Goal: Task Accomplishment & Management: Manage account settings

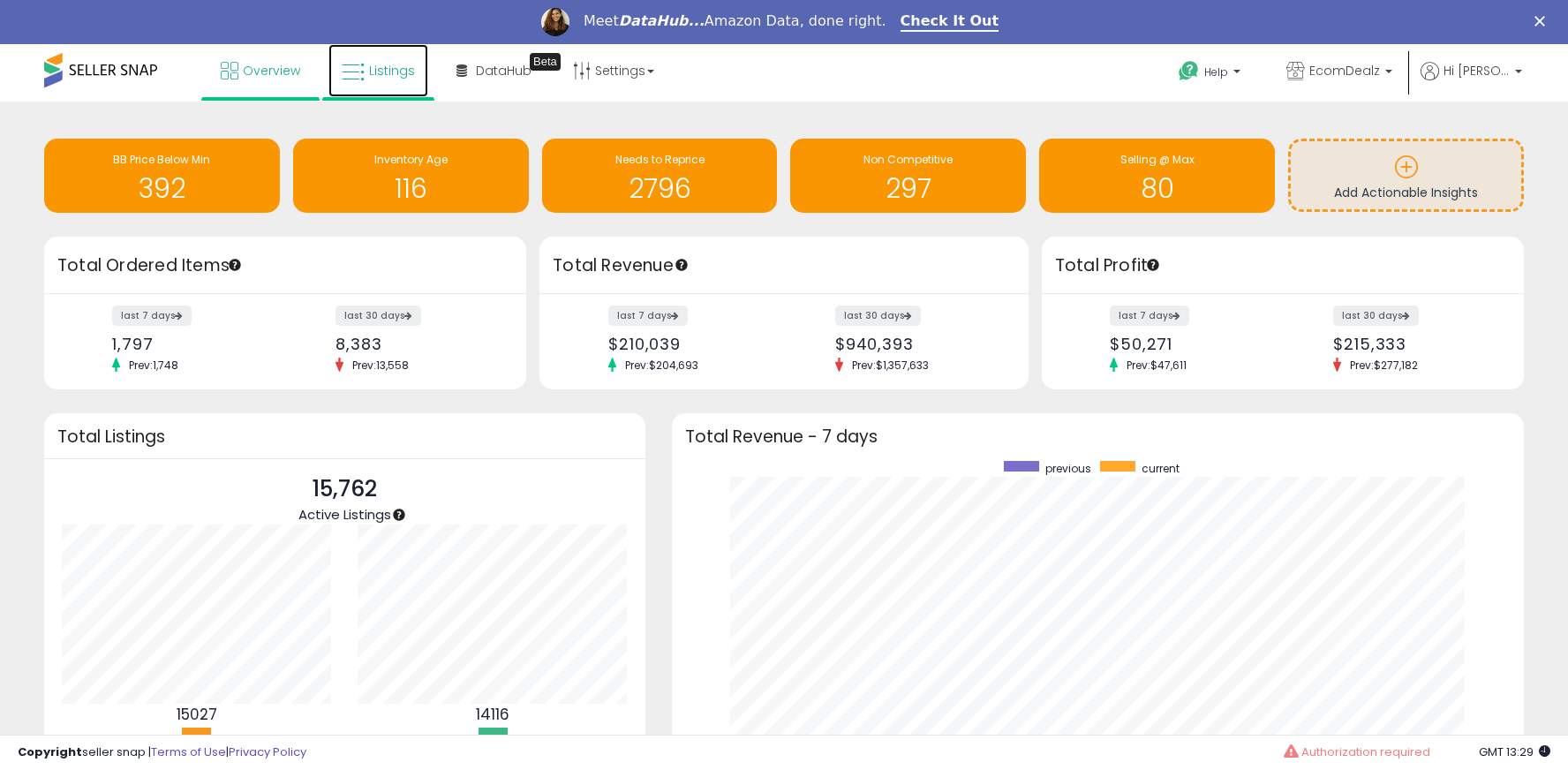
click at [373, 64] on span "Listings" at bounding box center [392, 71] width 46 height 18
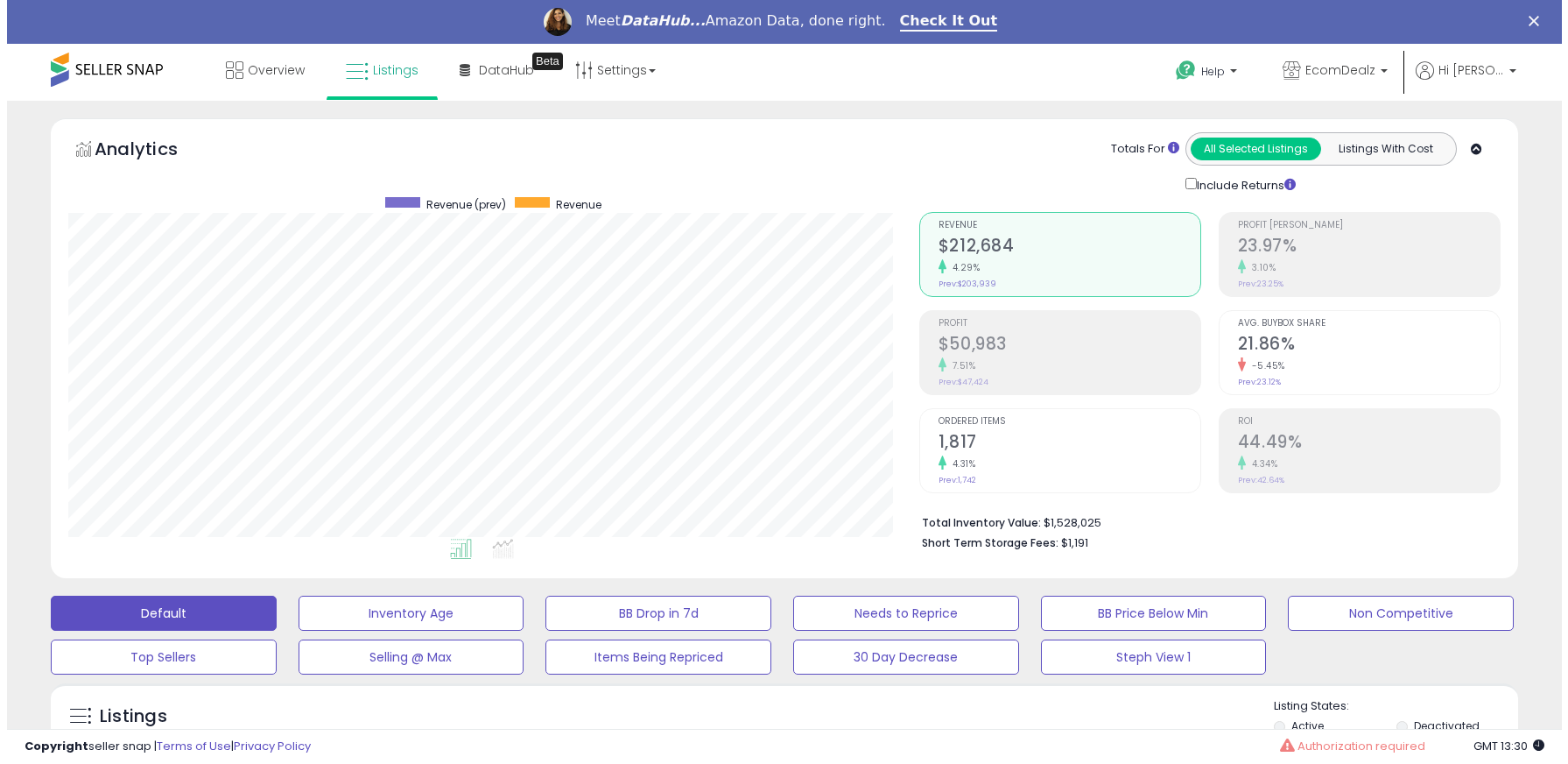
scroll to position [357, 0]
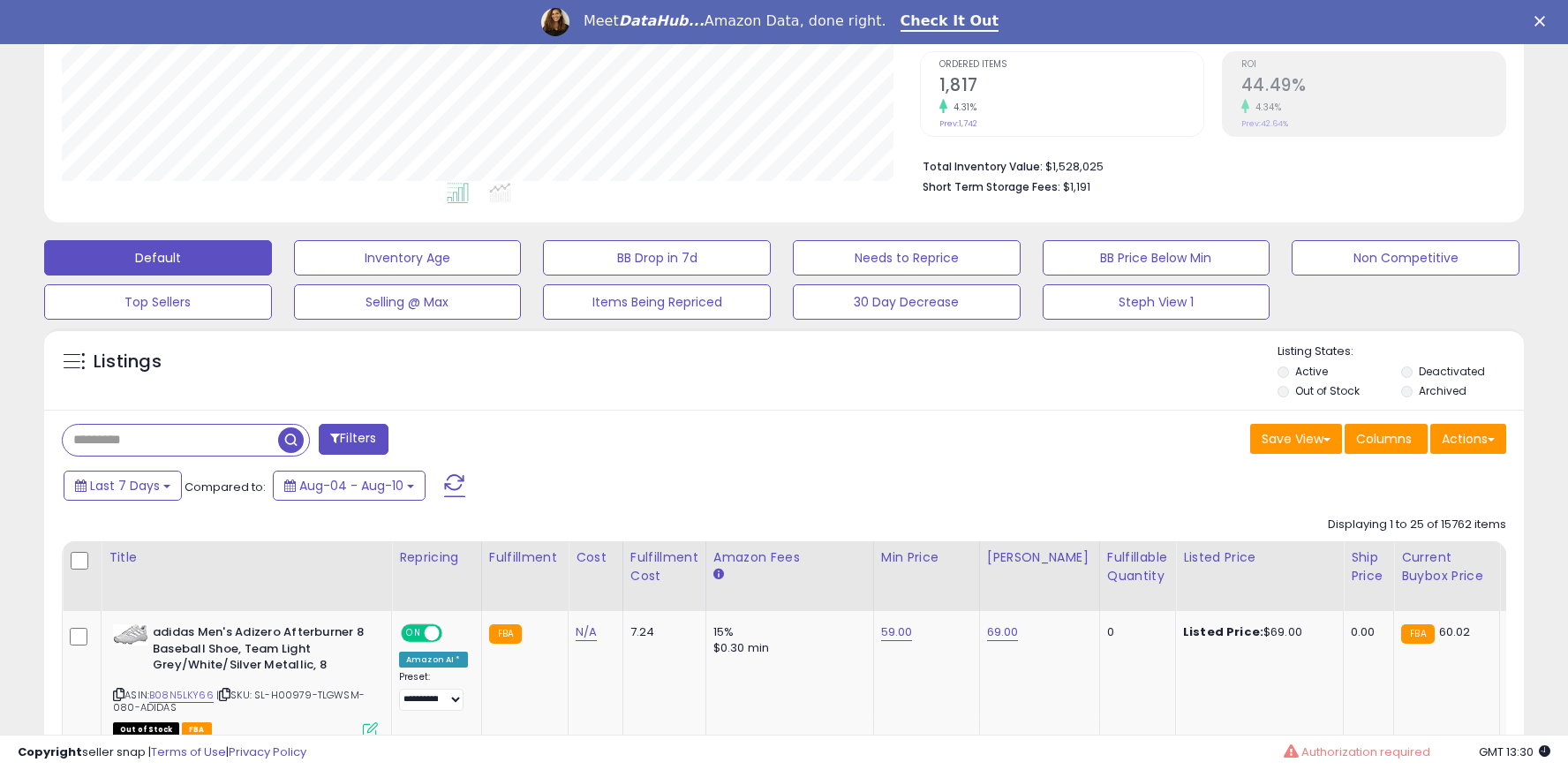
click at [371, 434] on button "Filters" at bounding box center [353, 439] width 69 height 31
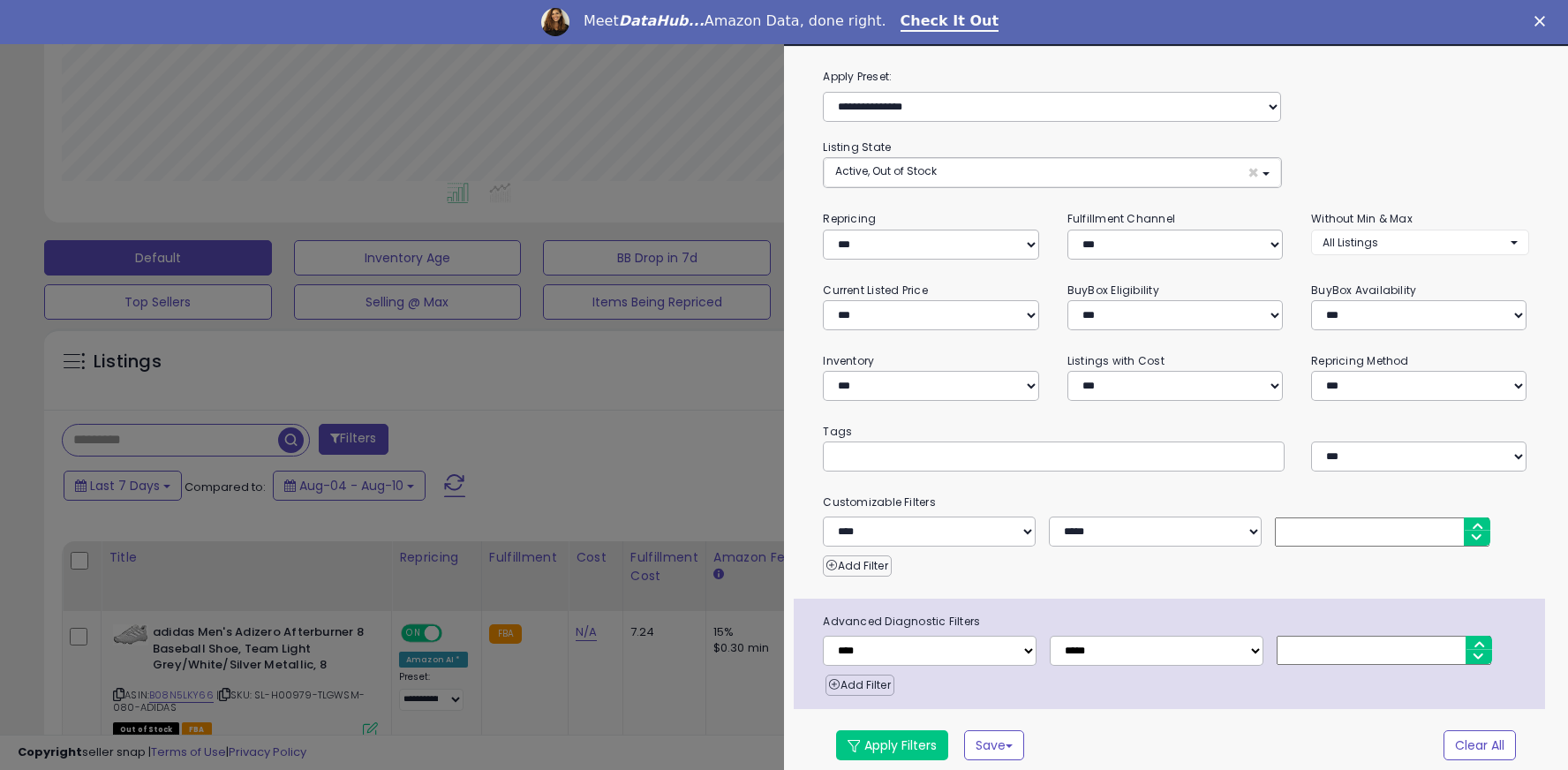
scroll to position [362, 866]
click at [1128, 239] on select "*** *** *** ***" at bounding box center [1184, 244] width 216 height 30
select select "***"
click at [1077, 230] on select "*** *** *** ***" at bounding box center [1184, 244] width 216 height 30
click at [887, 741] on button "Apply Filters" at bounding box center [898, 745] width 112 height 30
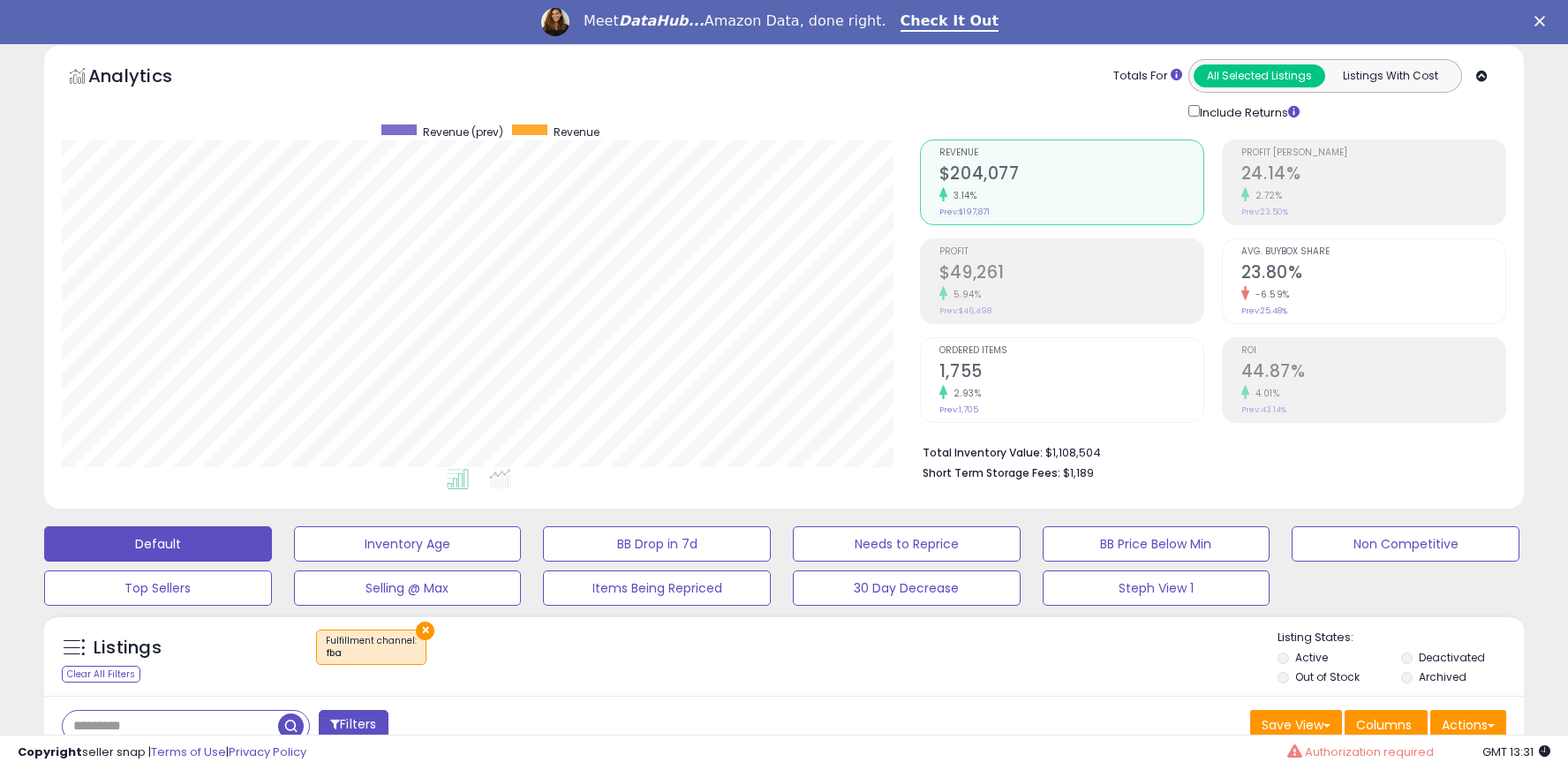
scroll to position [63, 0]
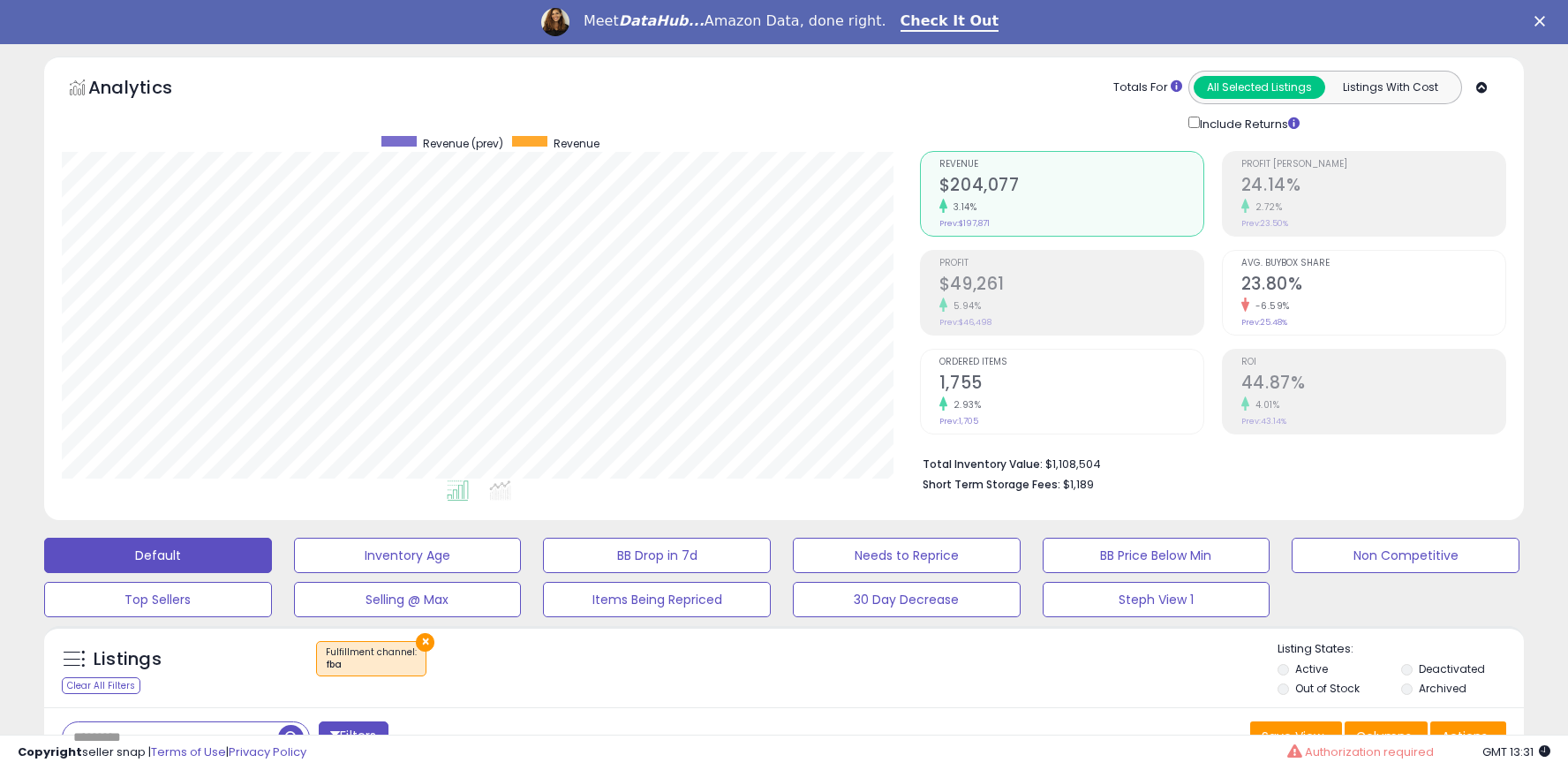
click at [1545, 26] on icon "Close" at bounding box center [1539, 21] width 10 height 10
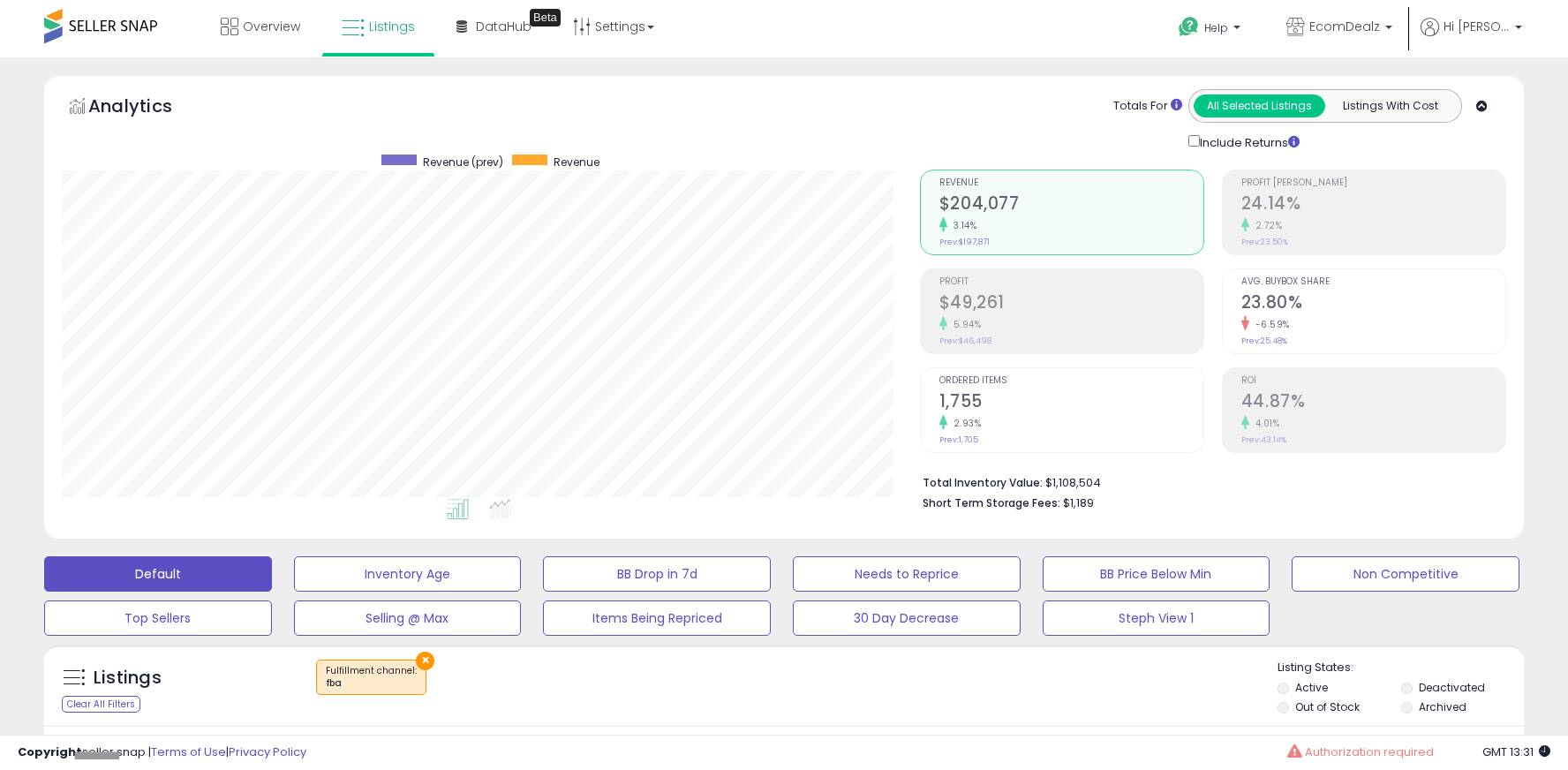
scroll to position [0, 0]
click at [1355, 37] on p "EcomDealz" at bounding box center [1339, 29] width 106 height 22
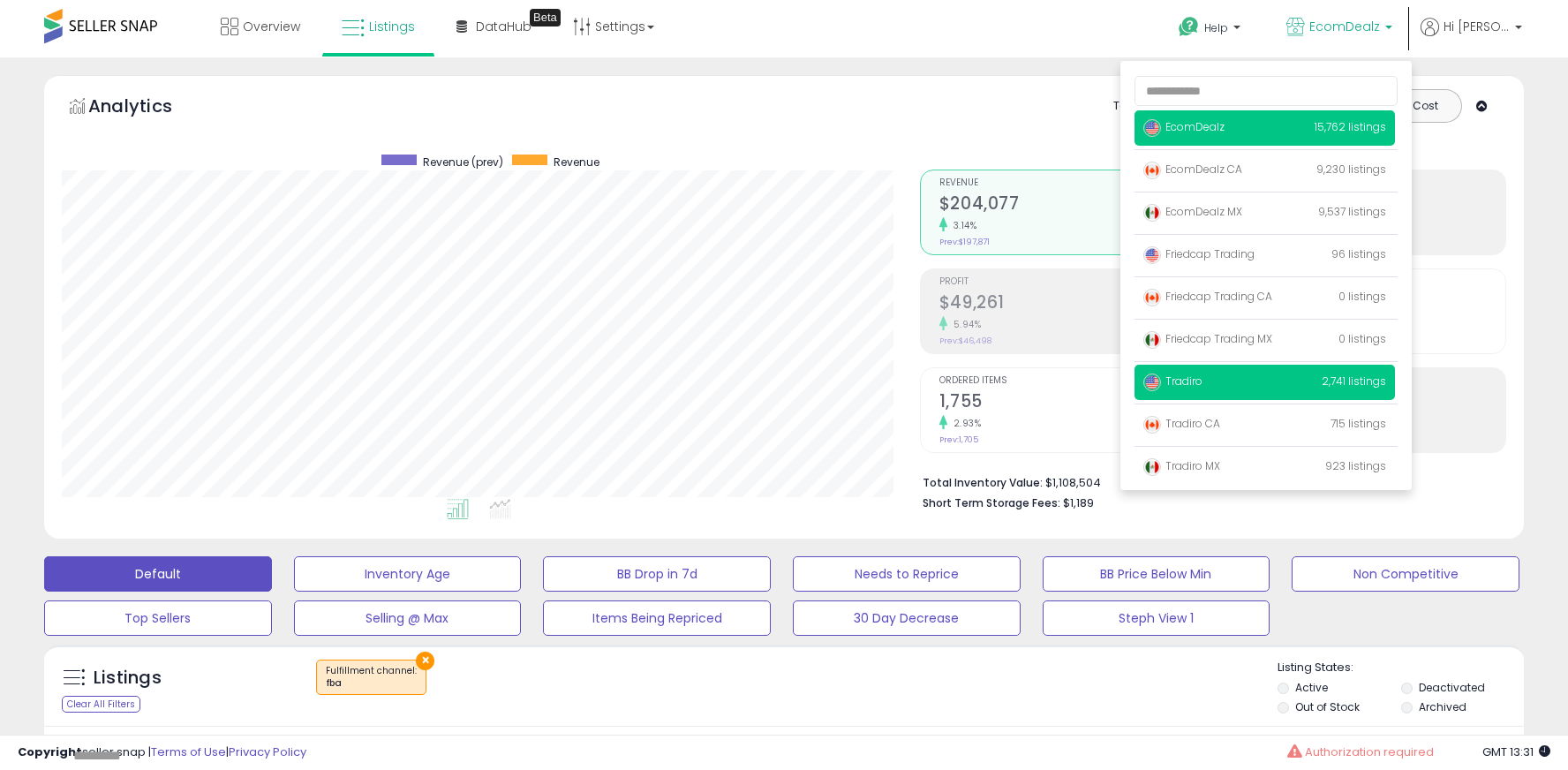
click at [1230, 386] on p "Tradiro 2,741 listings" at bounding box center [1265, 382] width 261 height 35
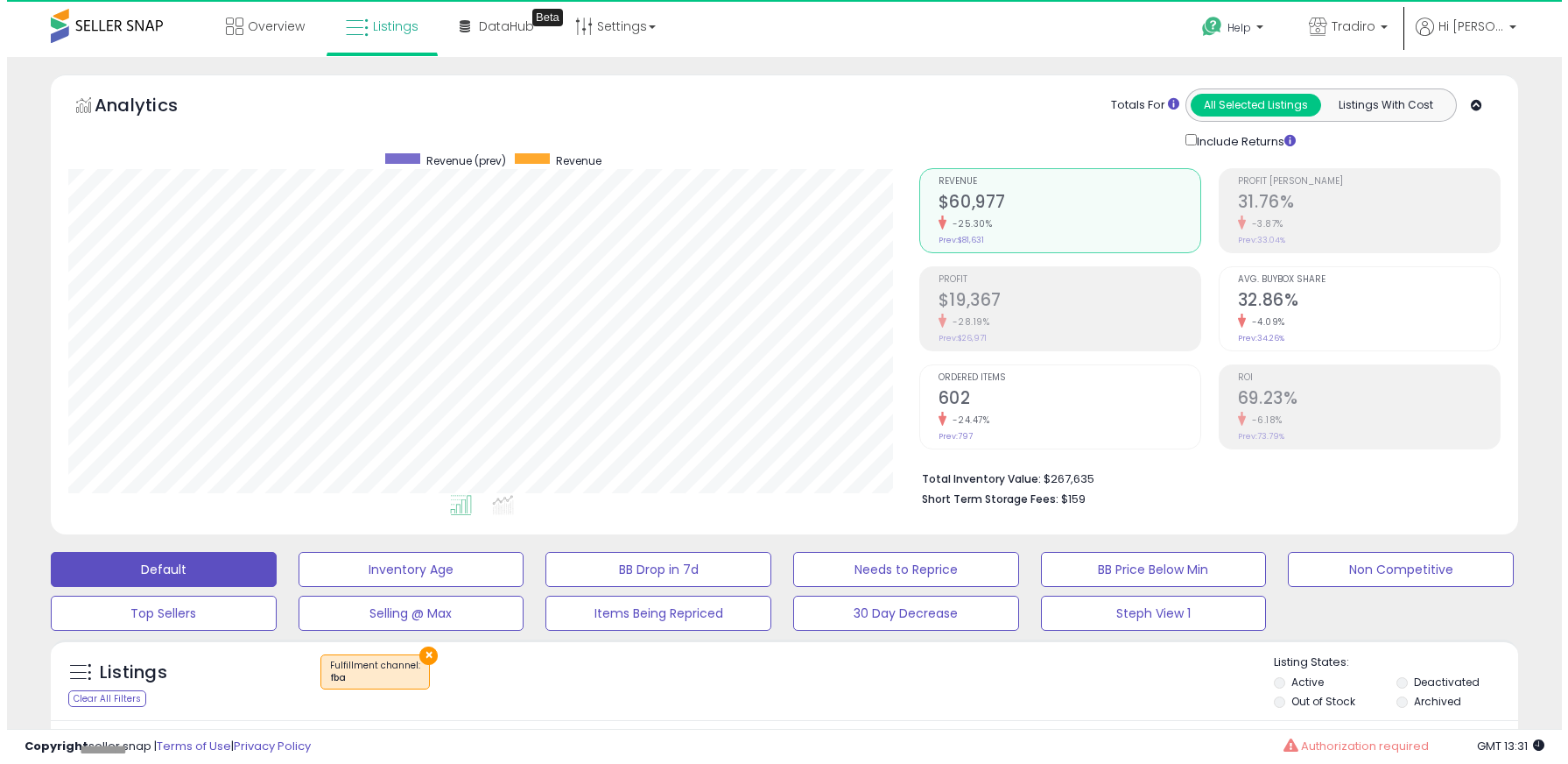
scroll to position [359, 850]
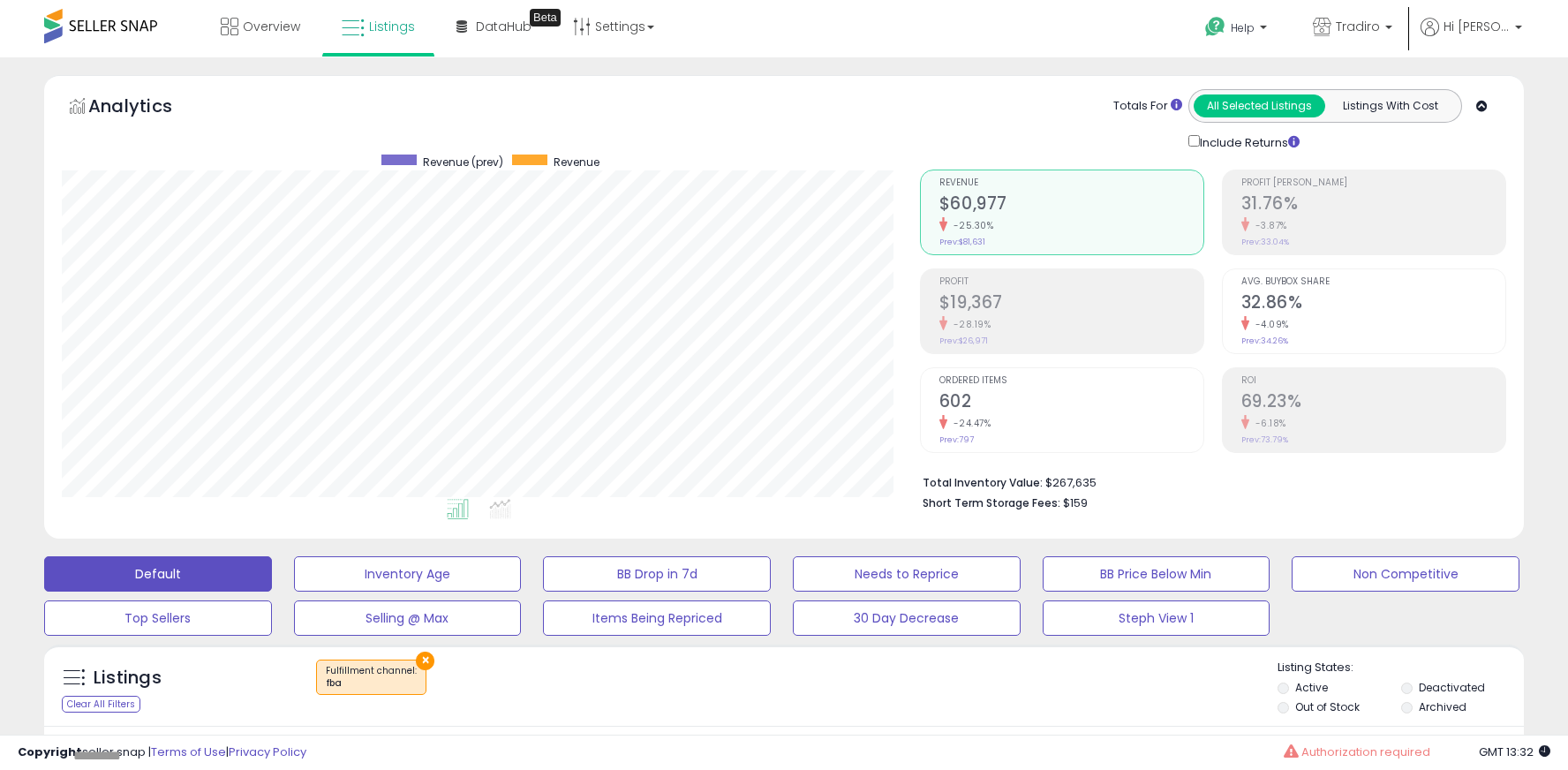
click at [420, 656] on button "×" at bounding box center [425, 660] width 18 height 18
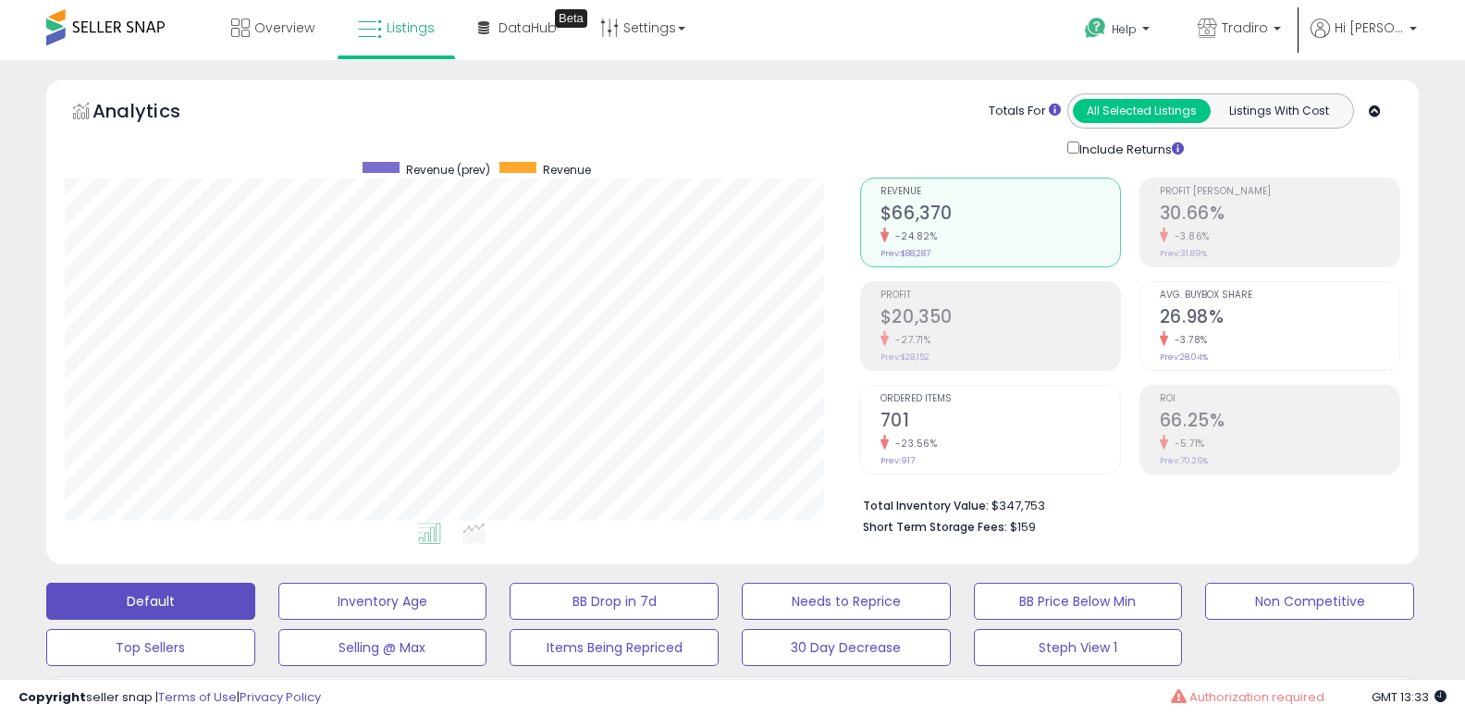
scroll to position [379, 795]
